Goal: Task Accomplishment & Management: Use online tool/utility

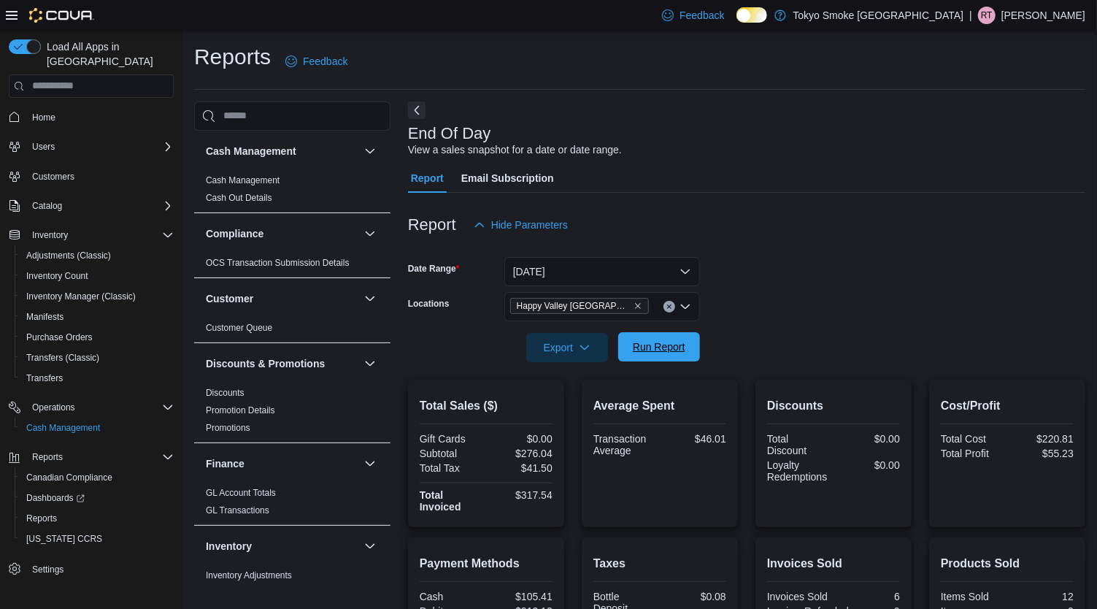
click at [669, 342] on span "Run Report" at bounding box center [659, 346] width 53 height 15
click at [683, 356] on span "Run Report" at bounding box center [659, 346] width 64 height 29
click at [669, 345] on span "Run Report" at bounding box center [659, 346] width 53 height 15
click at [51, 512] on span "Reports" at bounding box center [41, 518] width 31 height 12
click at [43, 512] on span "Reports" at bounding box center [41, 518] width 31 height 12
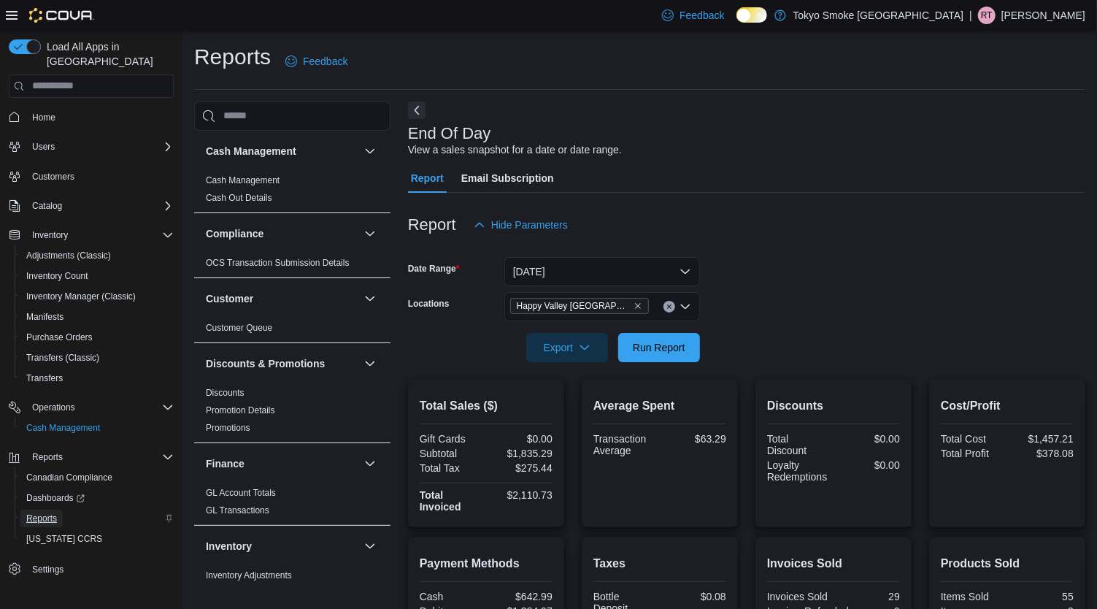
click at [47, 512] on span "Reports" at bounding box center [41, 518] width 31 height 12
click at [669, 344] on span "Run Report" at bounding box center [659, 346] width 53 height 15
drag, startPoint x: 494, startPoint y: 1, endPoint x: 834, endPoint y: 76, distance: 348.3
click at [834, 76] on div "Reports Feedback" at bounding box center [639, 61] width 891 height 38
click at [23, 510] on link "Reports" at bounding box center [41, 519] width 42 height 18
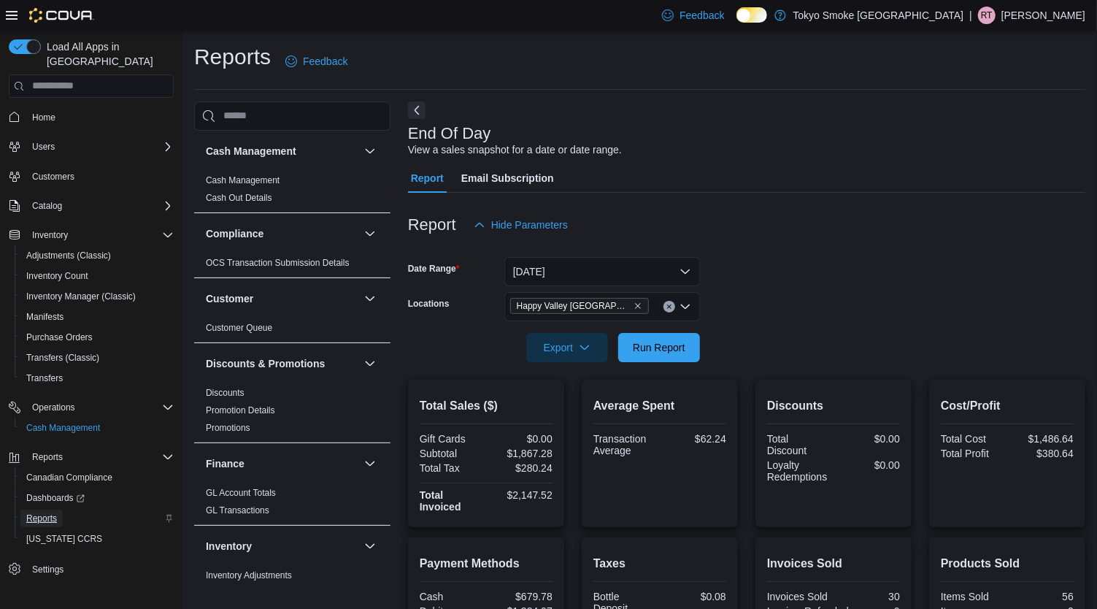
click at [40, 512] on span "Reports" at bounding box center [41, 518] width 31 height 12
click at [653, 340] on span "Run Report" at bounding box center [659, 346] width 53 height 15
